Goal: Find specific page/section: Find specific page/section

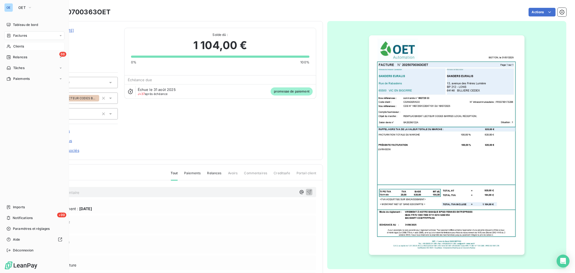
click at [11, 45] on div "Clients" at bounding box center [34, 46] width 60 height 9
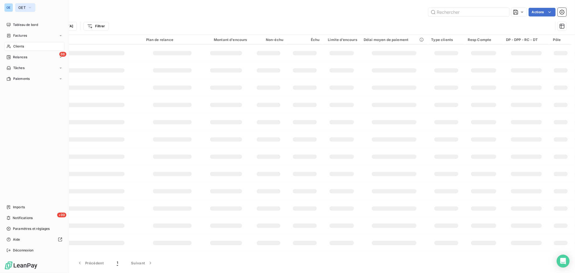
click at [23, 4] on button "OET" at bounding box center [25, 7] width 20 height 9
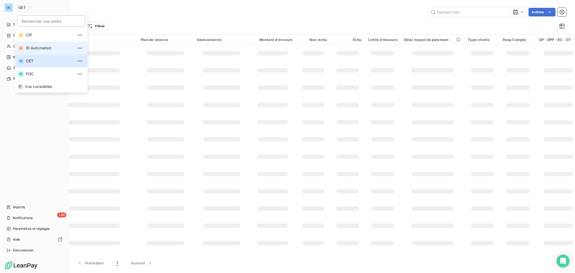
click at [41, 47] on span "ID Automation" at bounding box center [50, 47] width 48 height 5
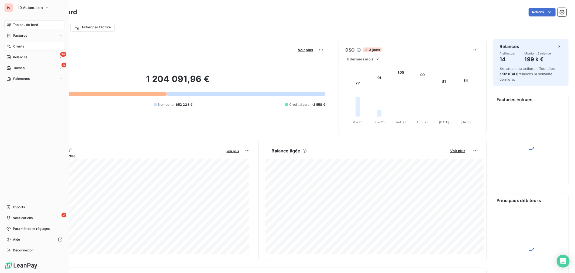
click at [26, 47] on div "Clients" at bounding box center [34, 46] width 60 height 9
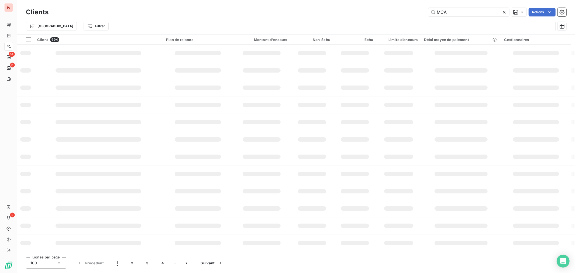
type input "MCA"
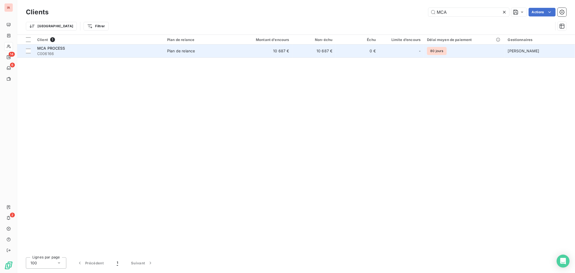
click at [261, 55] on td "10 687 €" at bounding box center [263, 51] width 58 height 13
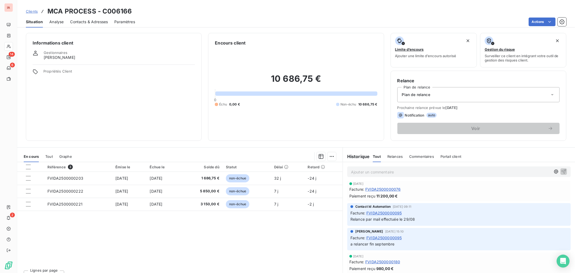
scroll to position [150, 0]
